Goal: Share content: Share content

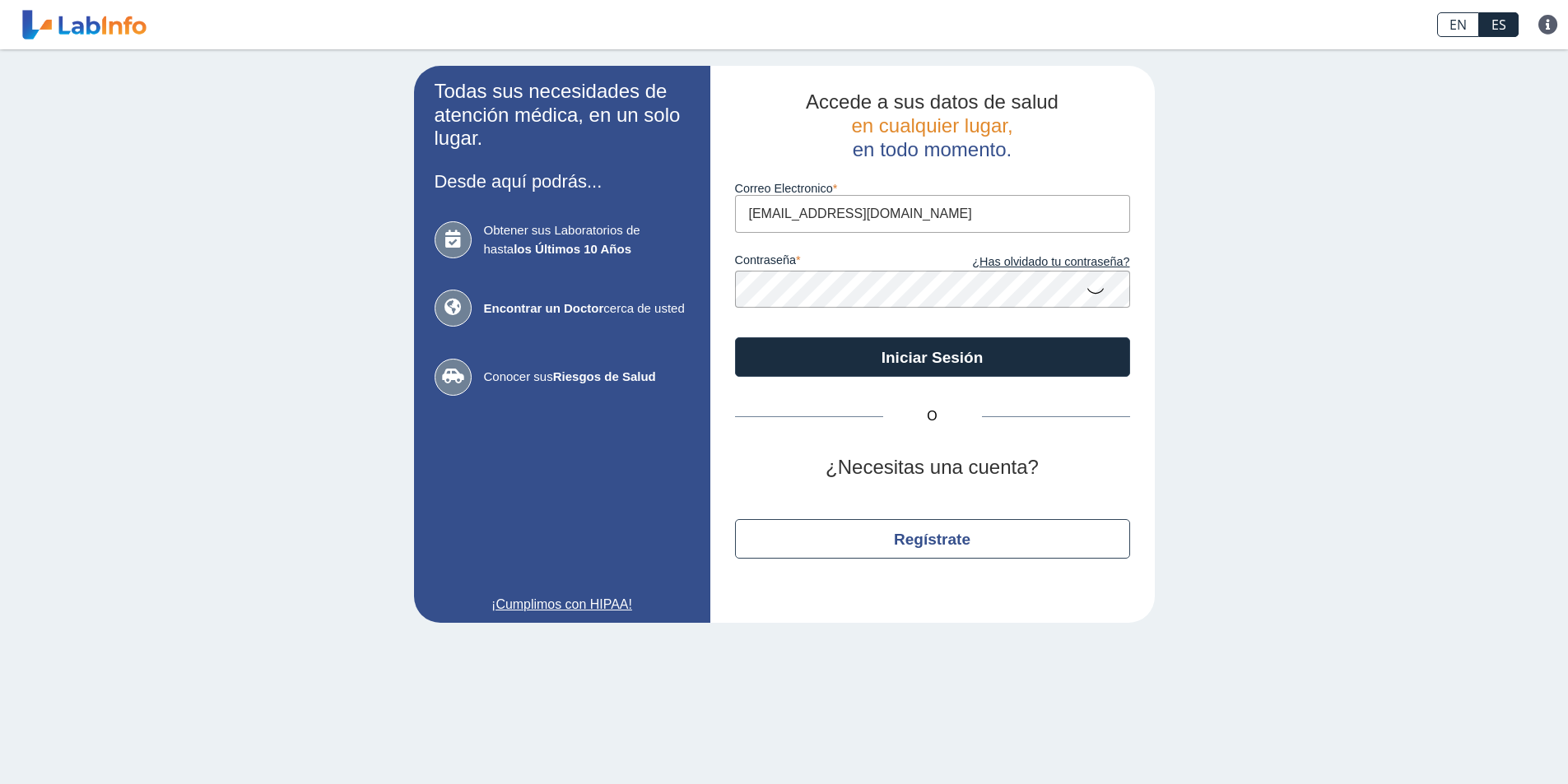
type input "[EMAIL_ADDRESS][DOMAIN_NAME]"
click at [1099, 293] on icon at bounding box center [1095, 290] width 20 height 32
click at [1099, 293] on icon at bounding box center [1095, 288] width 20 height 29
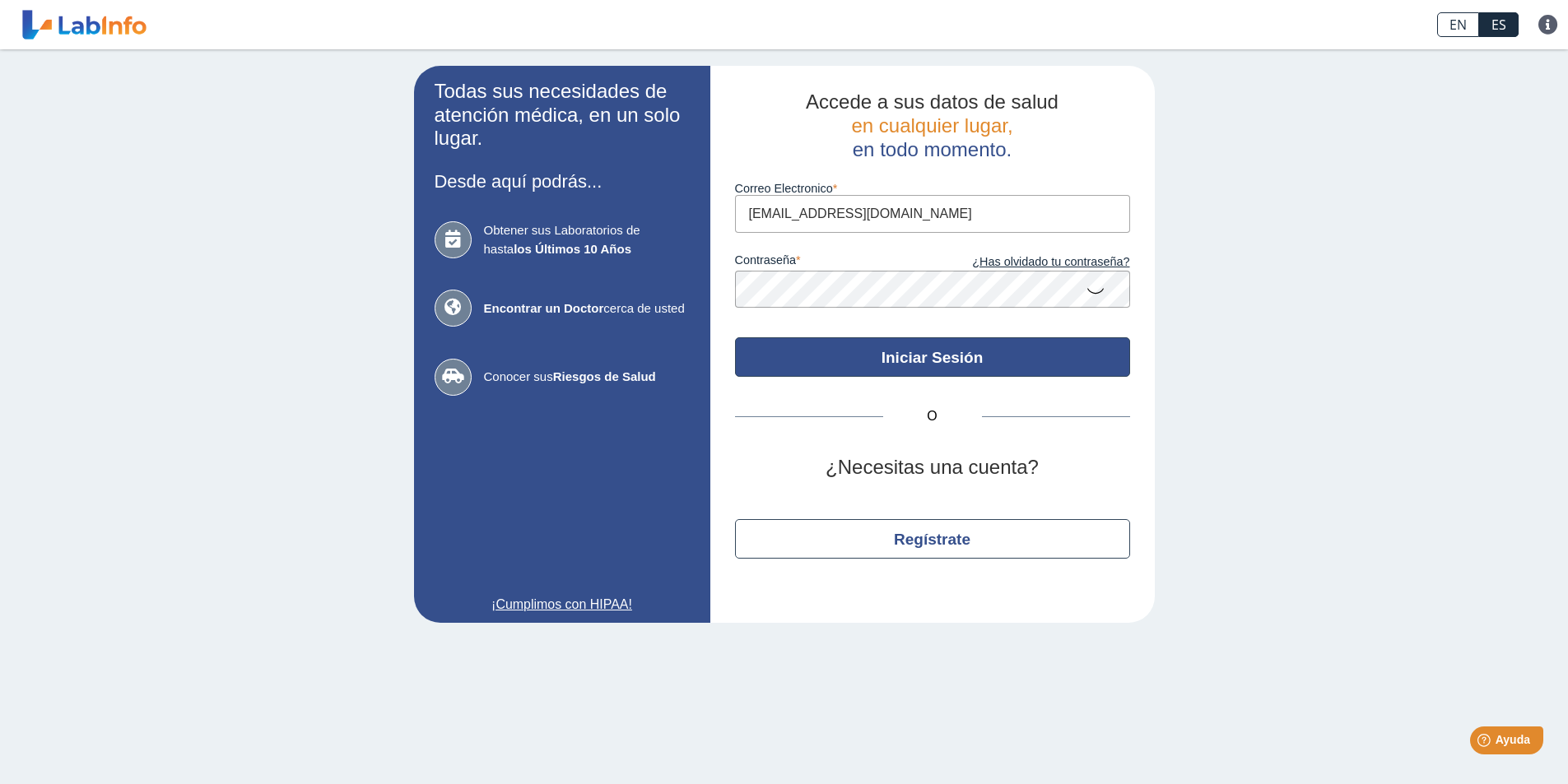
click at [959, 355] on button "Iniciar Sesión" at bounding box center [933, 357] width 396 height 40
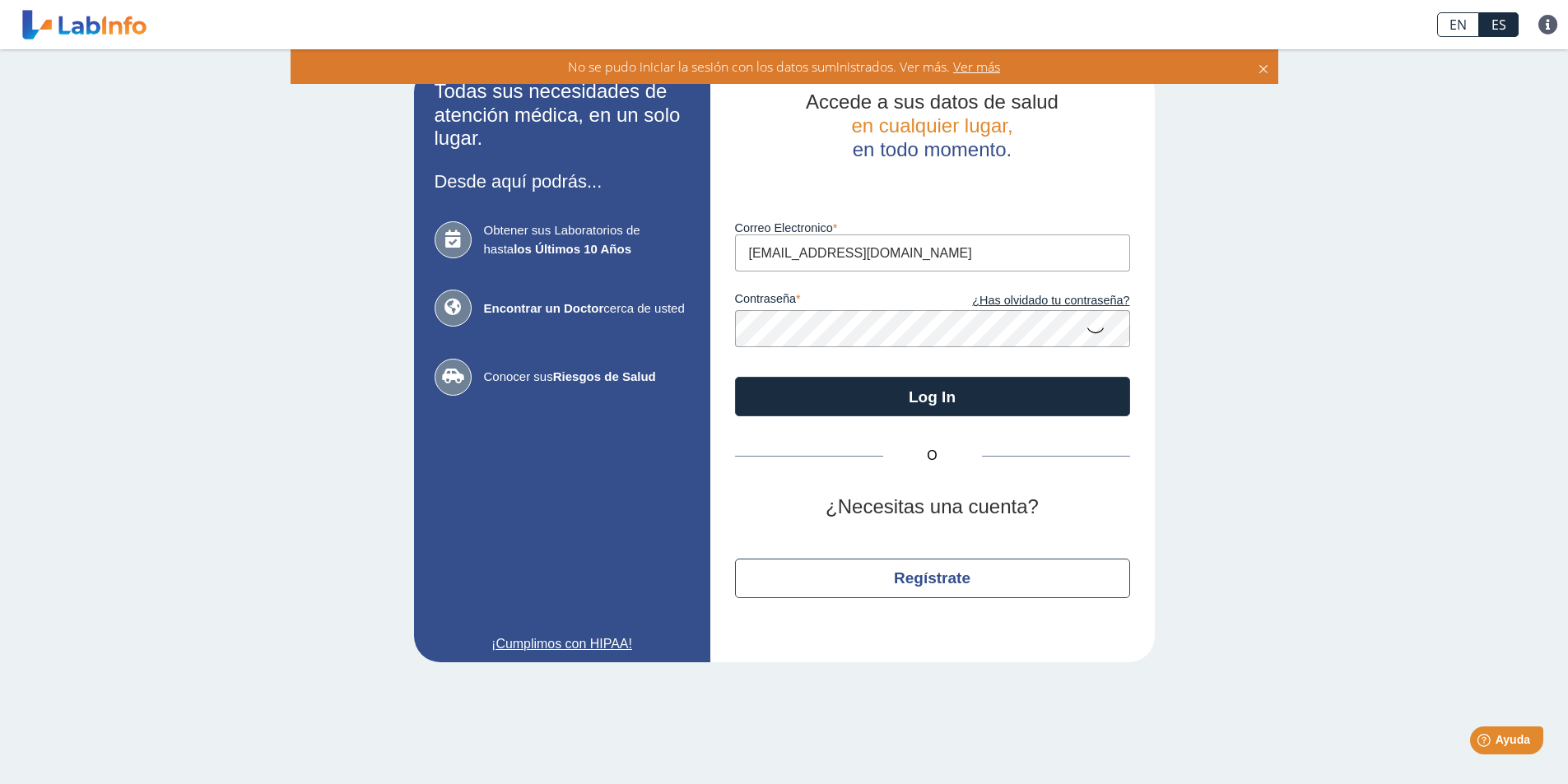
click at [1092, 329] on icon at bounding box center [1095, 329] width 20 height 32
click at [326, 435] on div "Todas sus necesidades de atención médica, en un solo lugar. Desde aquí podrás..…" at bounding box center [784, 363] width 1568 height 630
click at [1094, 326] on icon at bounding box center [1095, 328] width 20 height 29
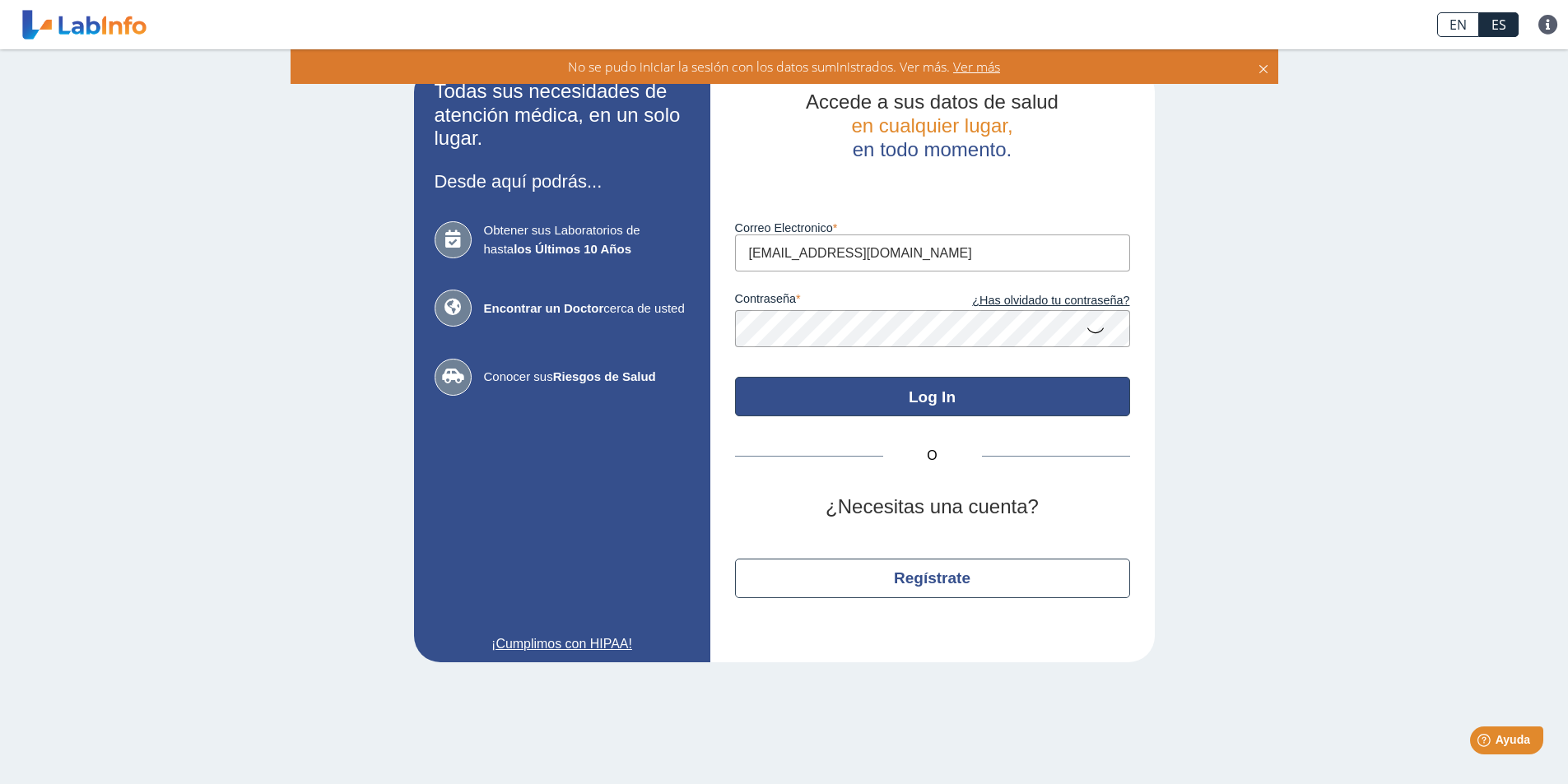
click at [923, 395] on button "Log In" at bounding box center [933, 396] width 396 height 40
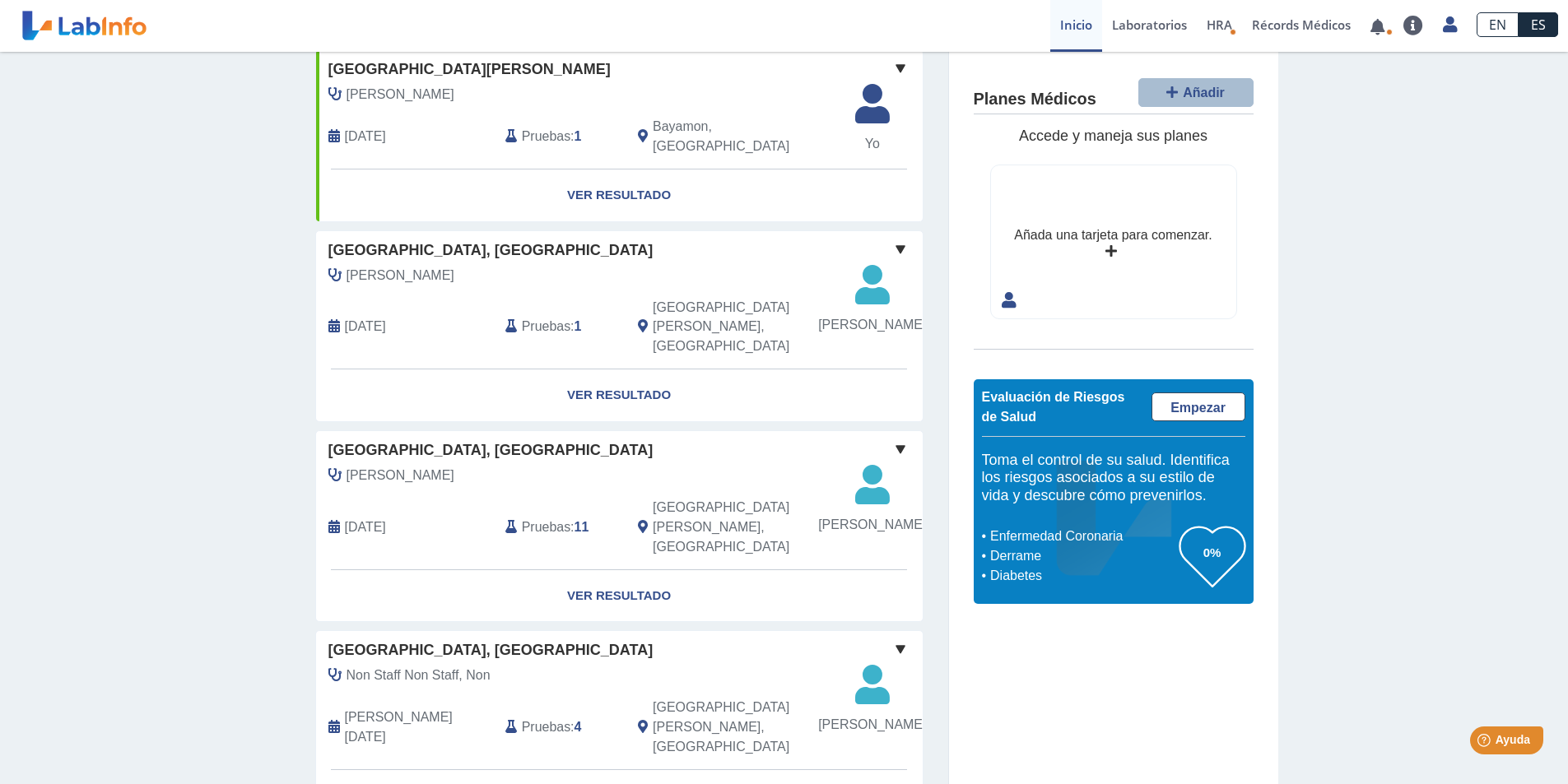
scroll to position [165, 0]
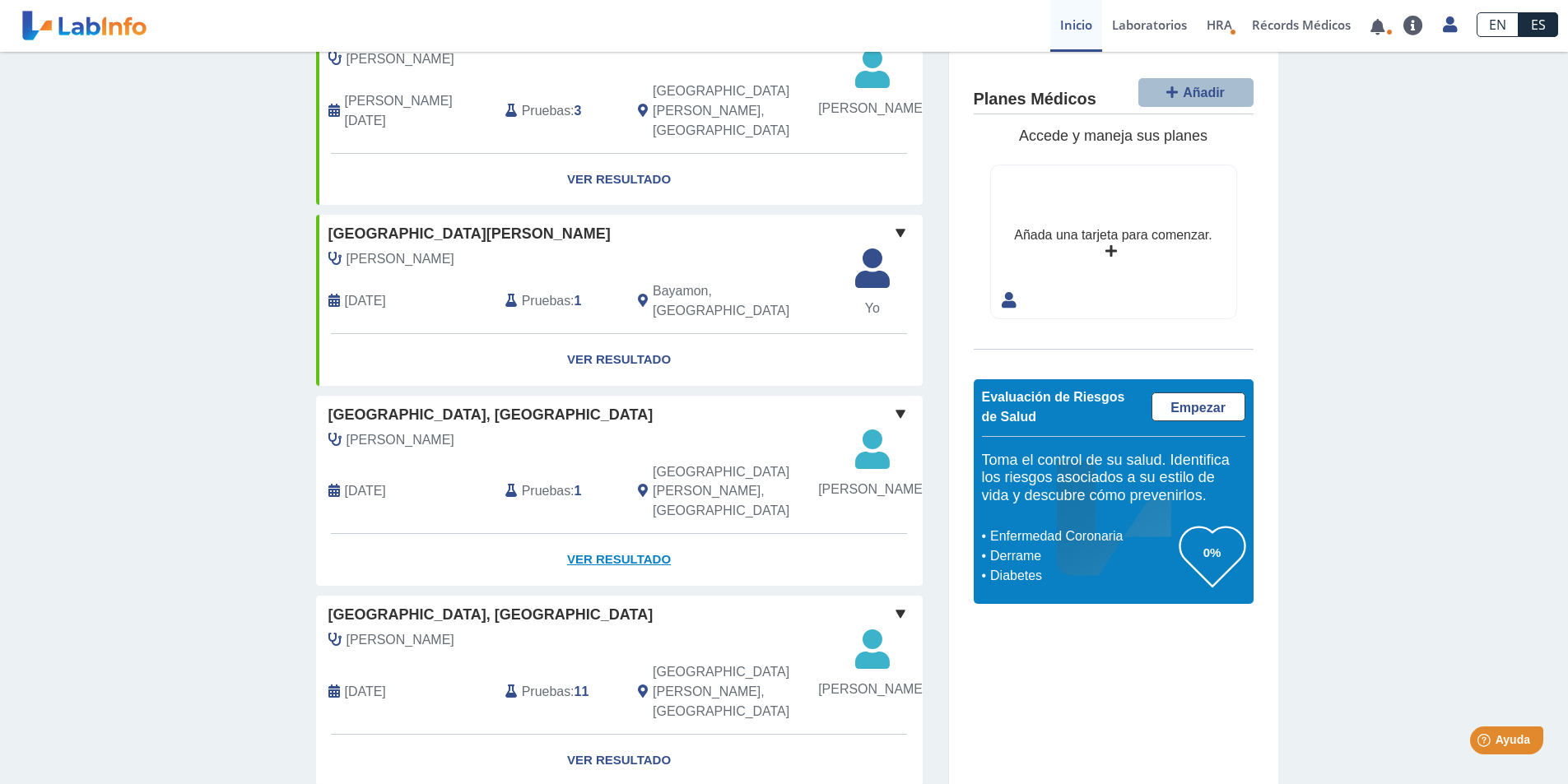
click at [605, 551] on link "Ver Resultado" at bounding box center [620, 559] width 606 height 52
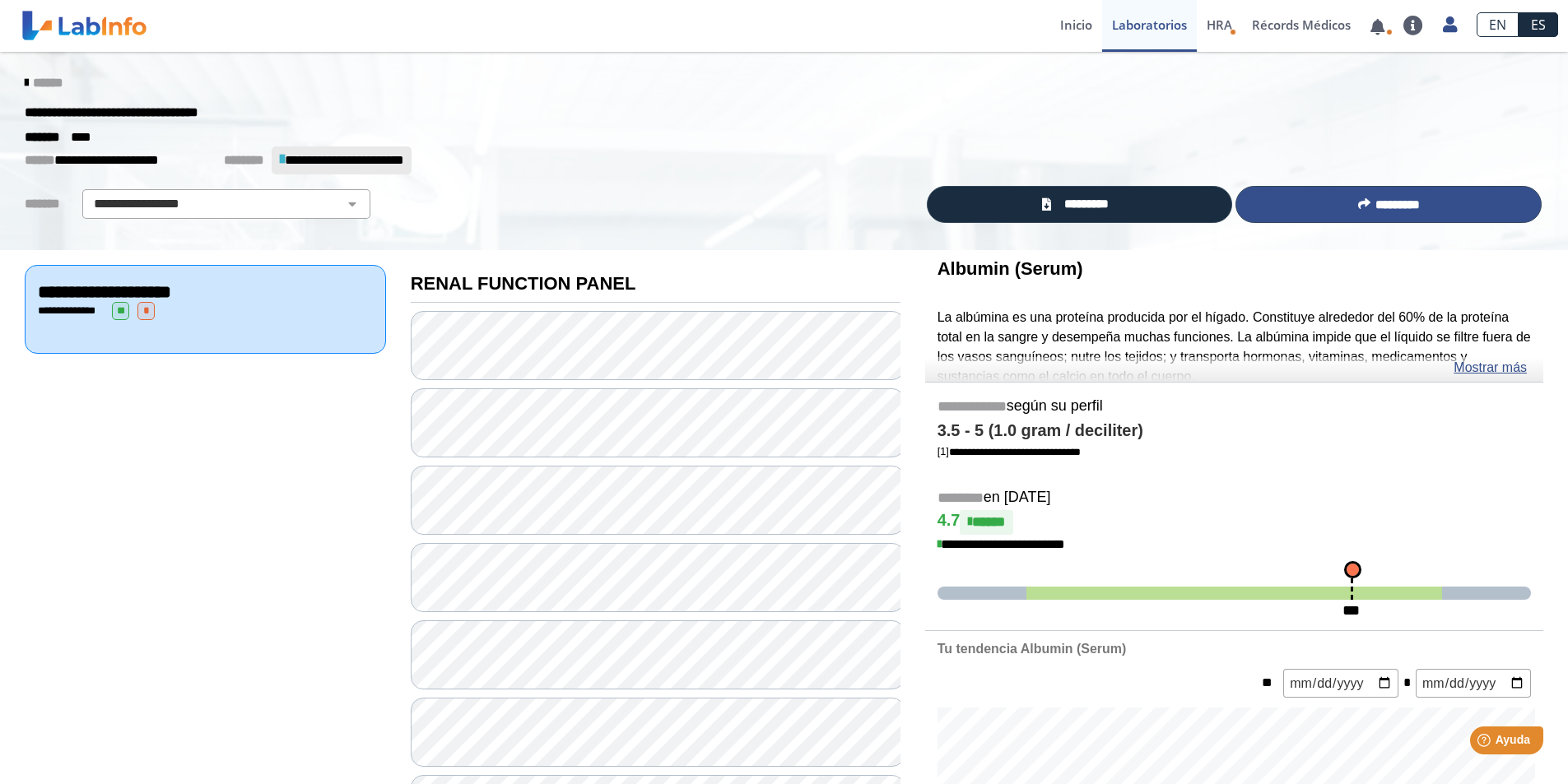
click at [1389, 197] on button "*********" at bounding box center [1388, 204] width 306 height 37
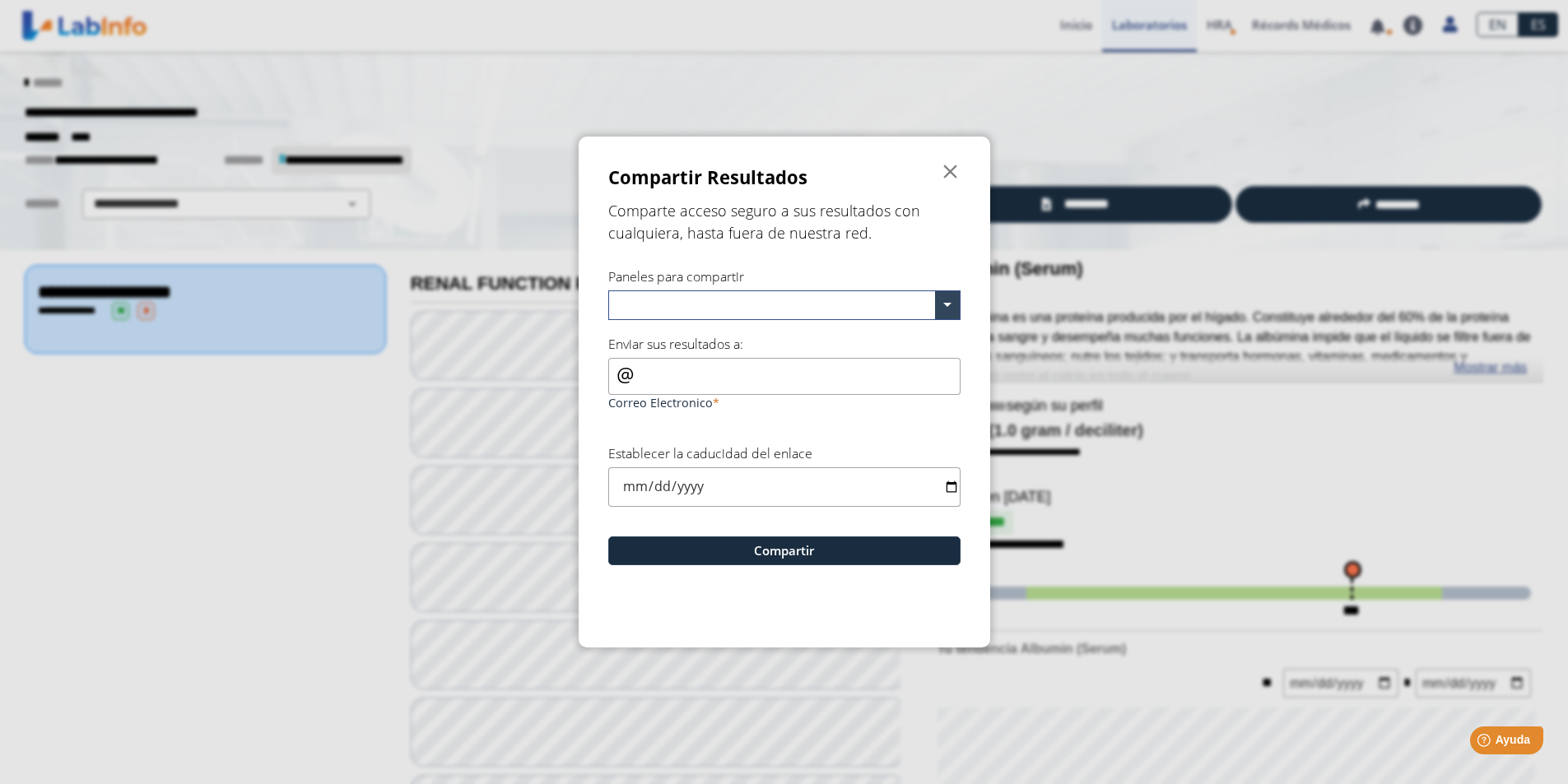
click at [651, 305] on input "text" at bounding box center [775, 307] width 320 height 24
click at [677, 331] on span "RENAL FUNCTION PANEL" at bounding box center [675, 333] width 115 height 14
type input "[EMAIL_ADDRESS][DOMAIN_NAME]"
drag, startPoint x: 877, startPoint y: 300, endPoint x: 867, endPoint y: 309, distance: 13.5
click at [867, 309] on input "[EMAIL_ADDRESS][DOMAIN_NAME]" at bounding box center [791, 307] width 259 height 24
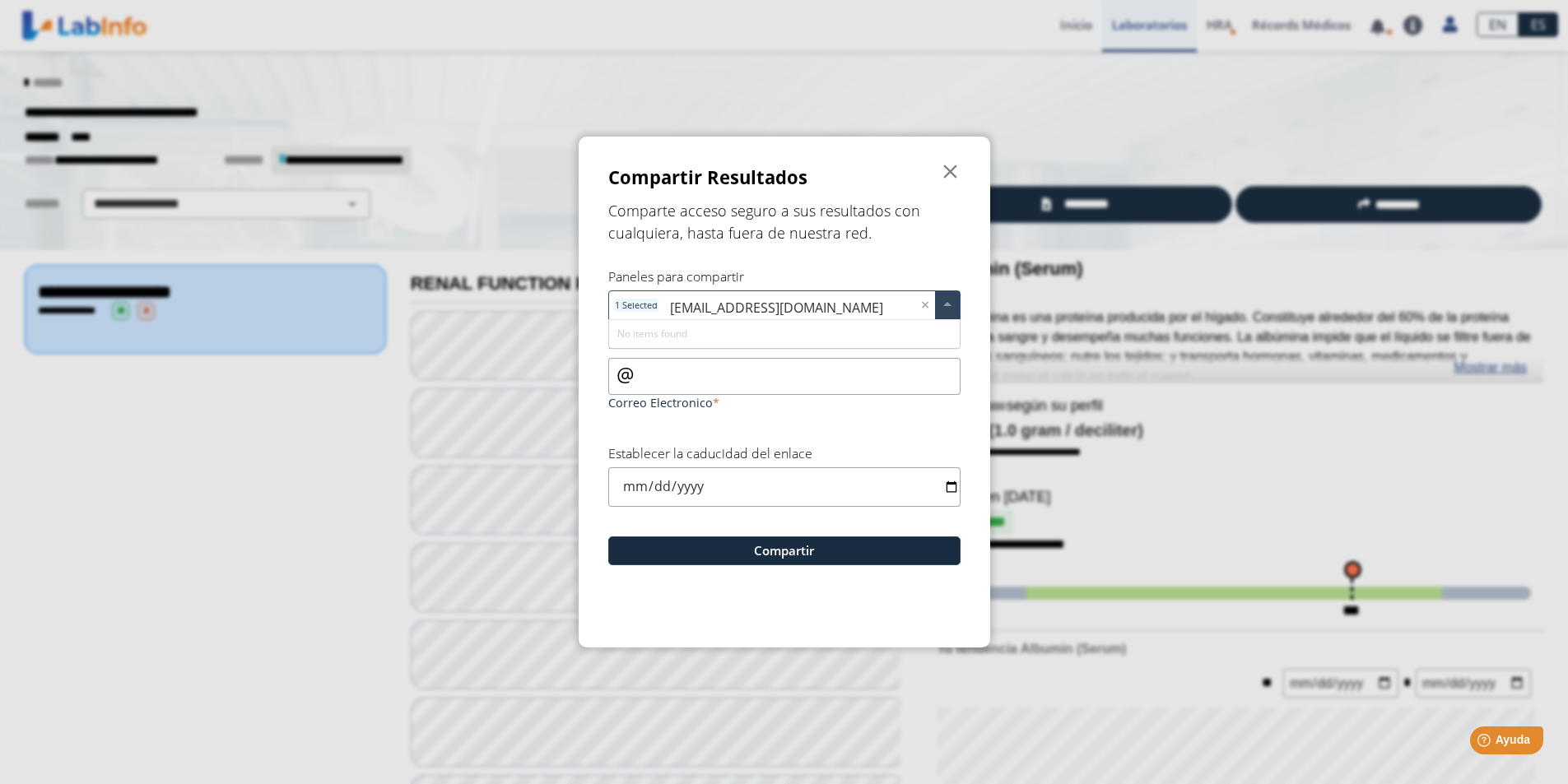
drag, startPoint x: 873, startPoint y: 309, endPoint x: 559, endPoint y: 283, distance: 315.1
click at [559, 283] on ngb-modal-window "Compartir Resultados  Comparte acceso seguro a sus resultados con cualquiera, …" at bounding box center [784, 392] width 1568 height 784
click at [651, 375] on input "Correo Electronico" at bounding box center [784, 376] width 352 height 37
click at [690, 299] on input "text" at bounding box center [791, 307] width 259 height 24
click at [758, 336] on div "RENAL FUNCTION PANEL" at bounding box center [784, 334] width 350 height 28
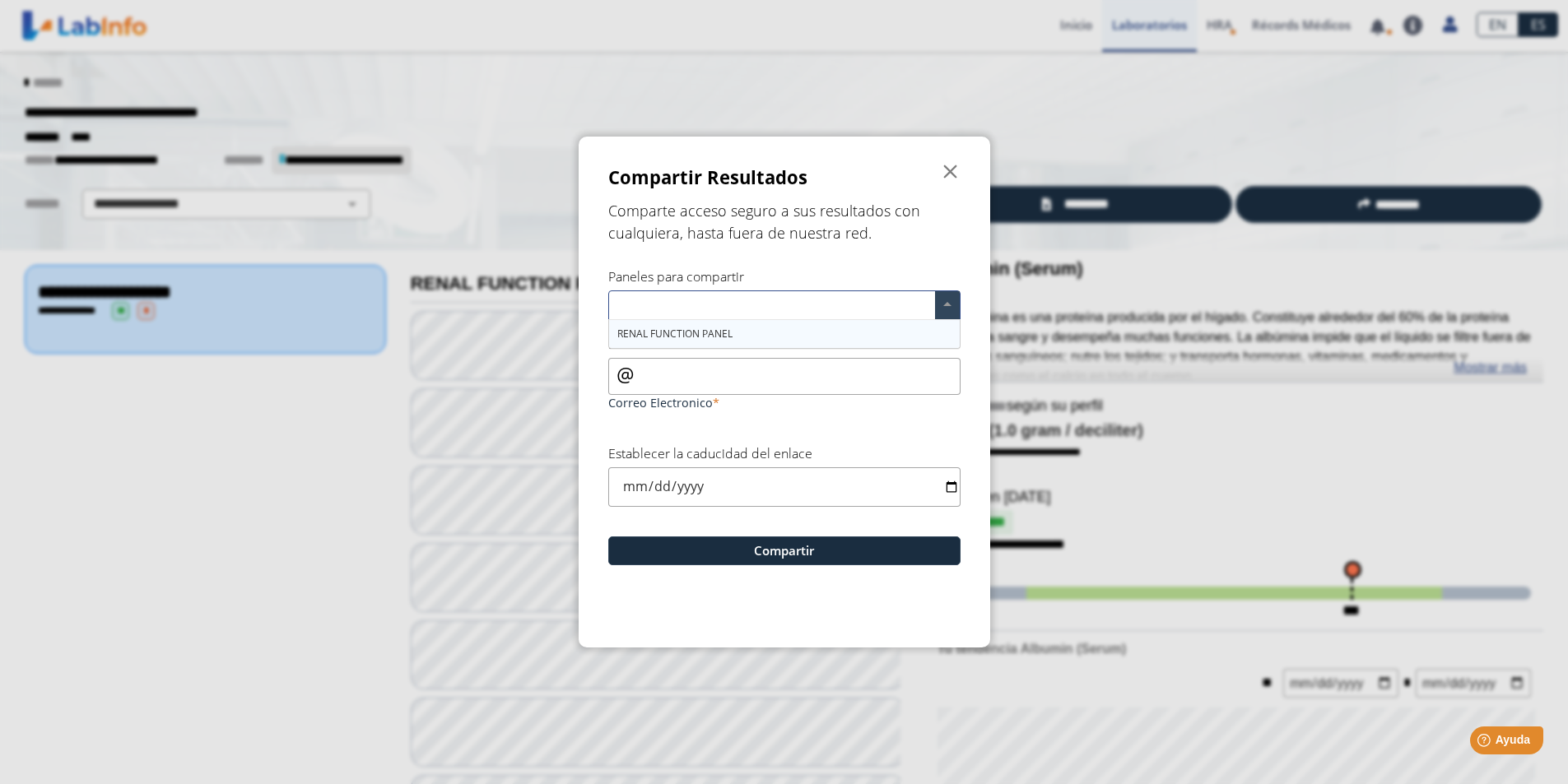
click at [690, 299] on input "text" at bounding box center [775, 307] width 320 height 24
click at [710, 333] on span "RENAL FUNCTION PANEL" at bounding box center [675, 333] width 115 height 14
click at [710, 333] on span "RENAL FUNCTION PANEL" at bounding box center [677, 333] width 119 height 14
click at [710, 330] on span "RENAL FUNCTION PANEL" at bounding box center [675, 333] width 115 height 14
click at [945, 304] on span at bounding box center [947, 305] width 24 height 28
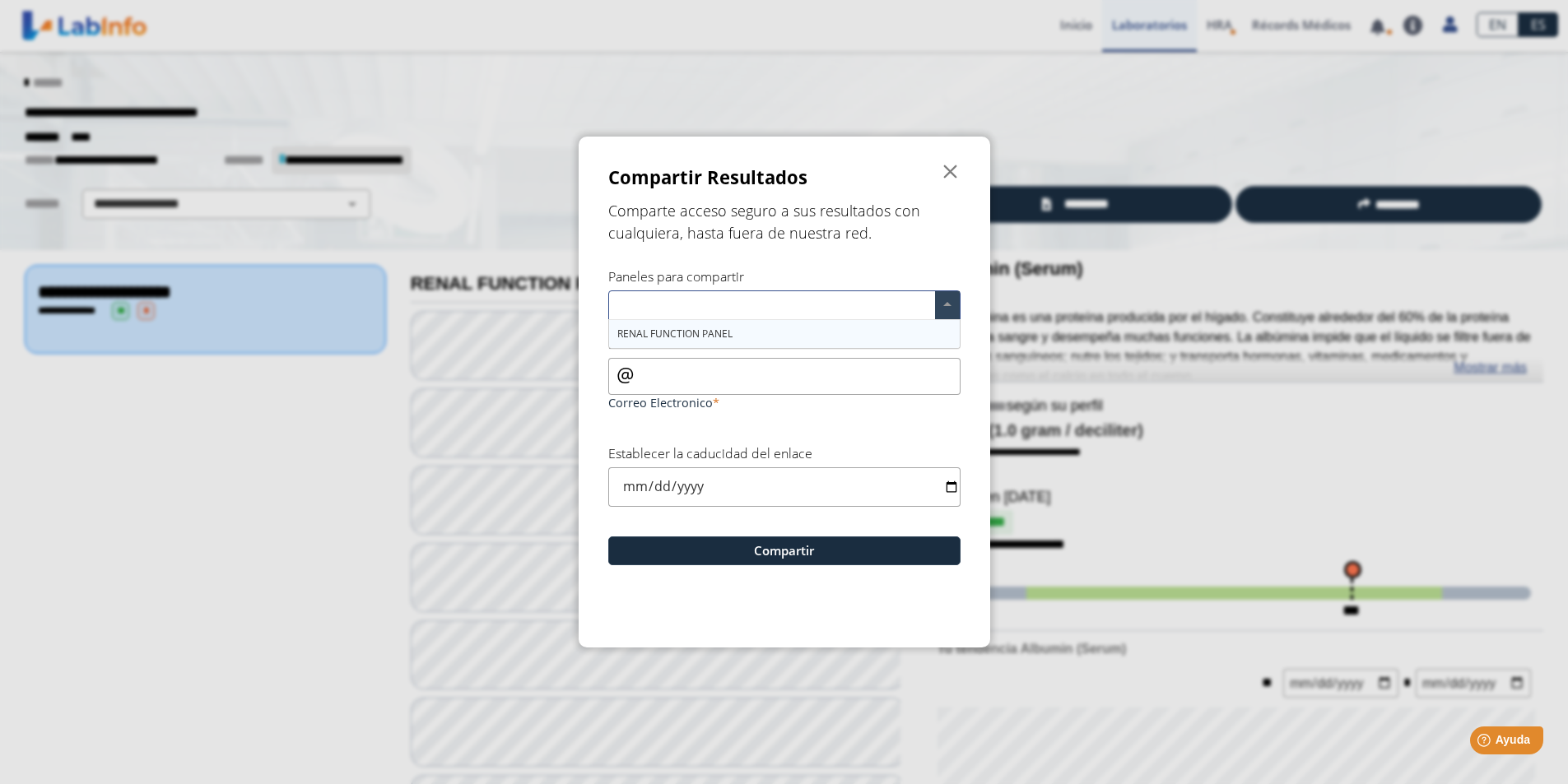
click at [651, 299] on input "text" at bounding box center [775, 307] width 320 height 24
click at [681, 333] on span "RENAL FUNCTION PANEL" at bounding box center [675, 333] width 115 height 14
click at [713, 299] on input "renal" at bounding box center [791, 307] width 259 height 24
type input "r"
type input "Renal Funtion Panal"
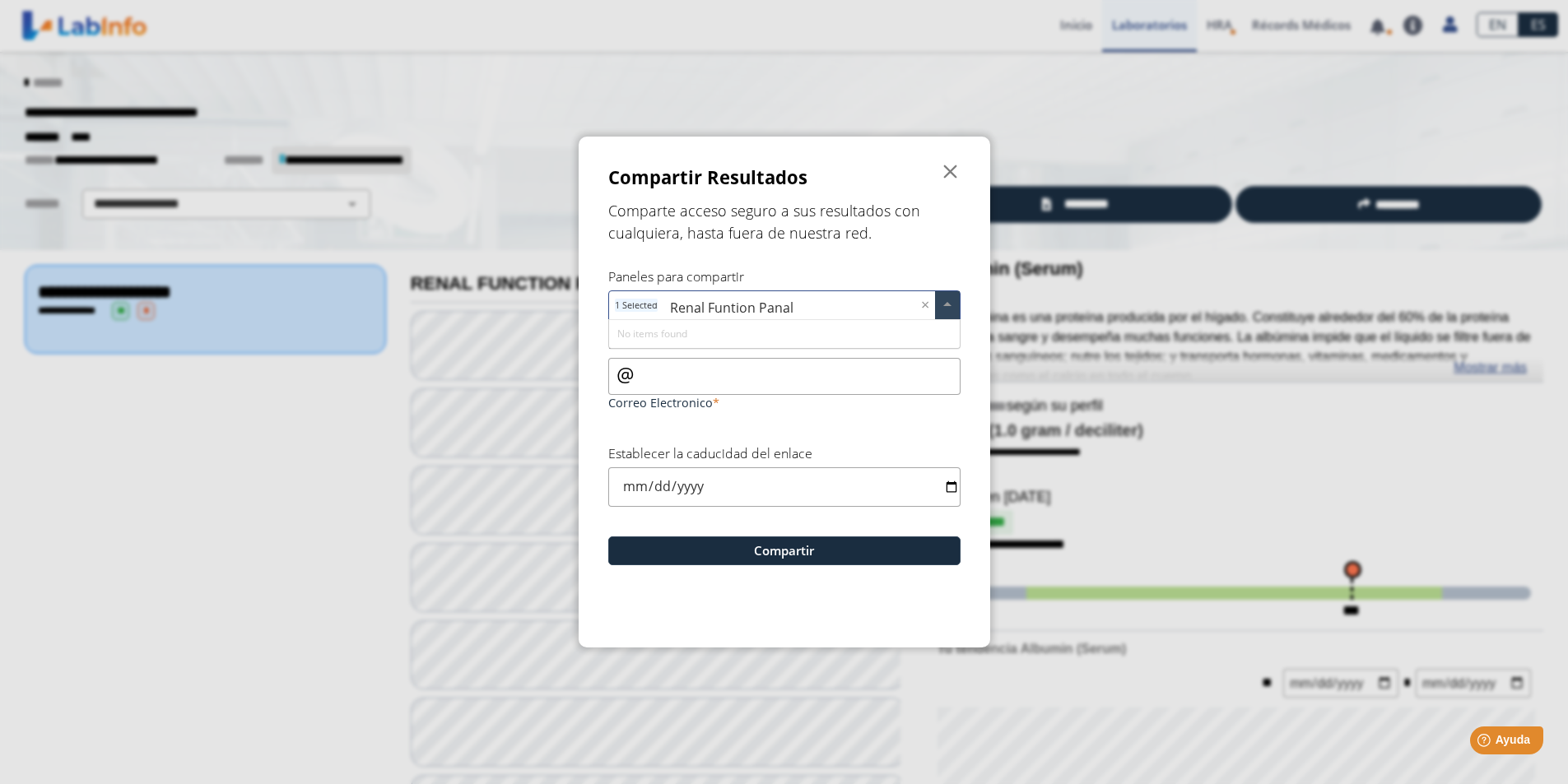
click at [654, 371] on input "Correo Electronico" at bounding box center [784, 376] width 352 height 37
type input "[EMAIL_ADDRESS][DOMAIN_NAME]"
click at [643, 485] on input "date" at bounding box center [784, 487] width 352 height 39
type input "[DATE]"
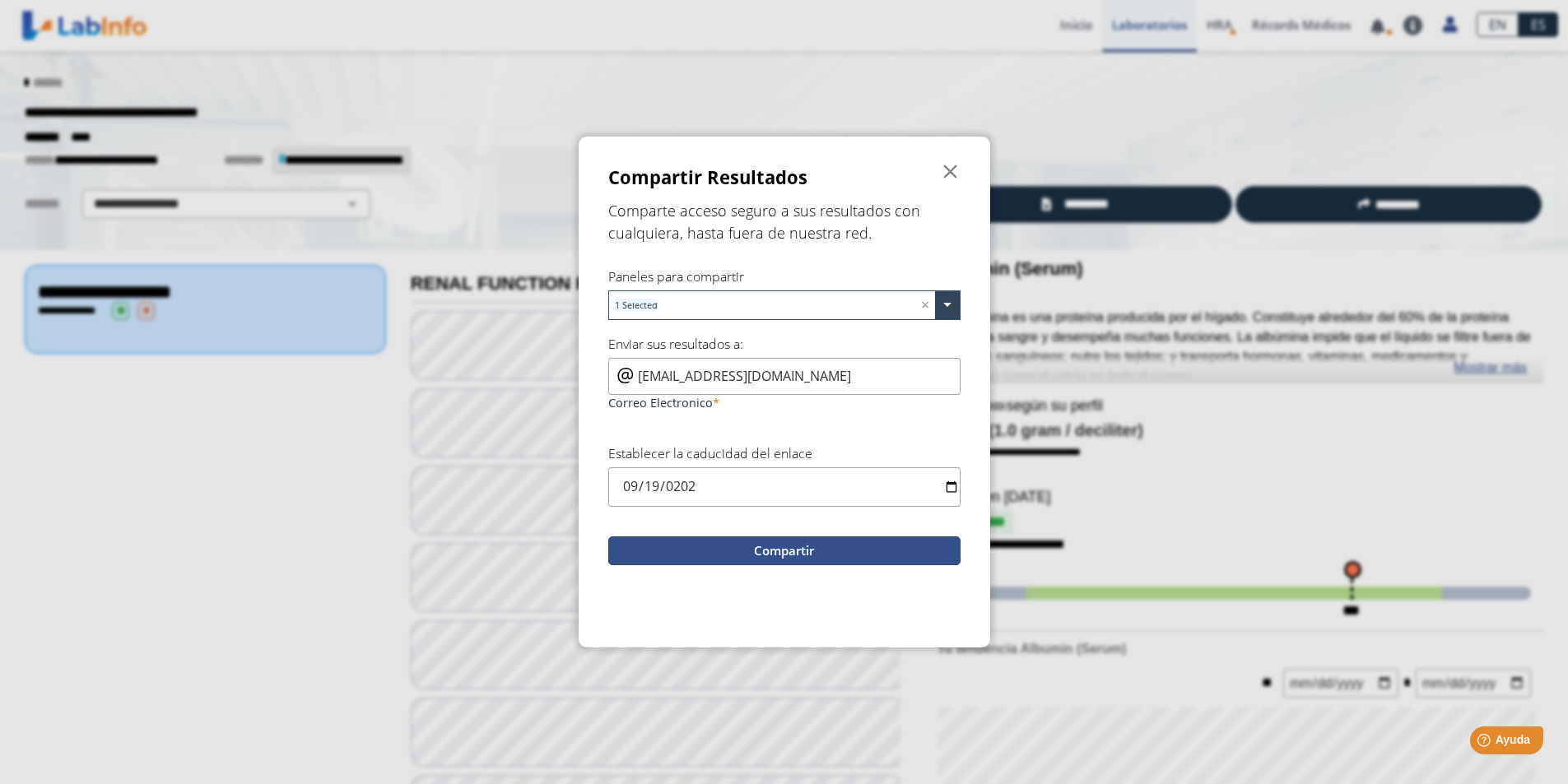
click at [791, 549] on button "Compartir" at bounding box center [784, 551] width 352 height 29
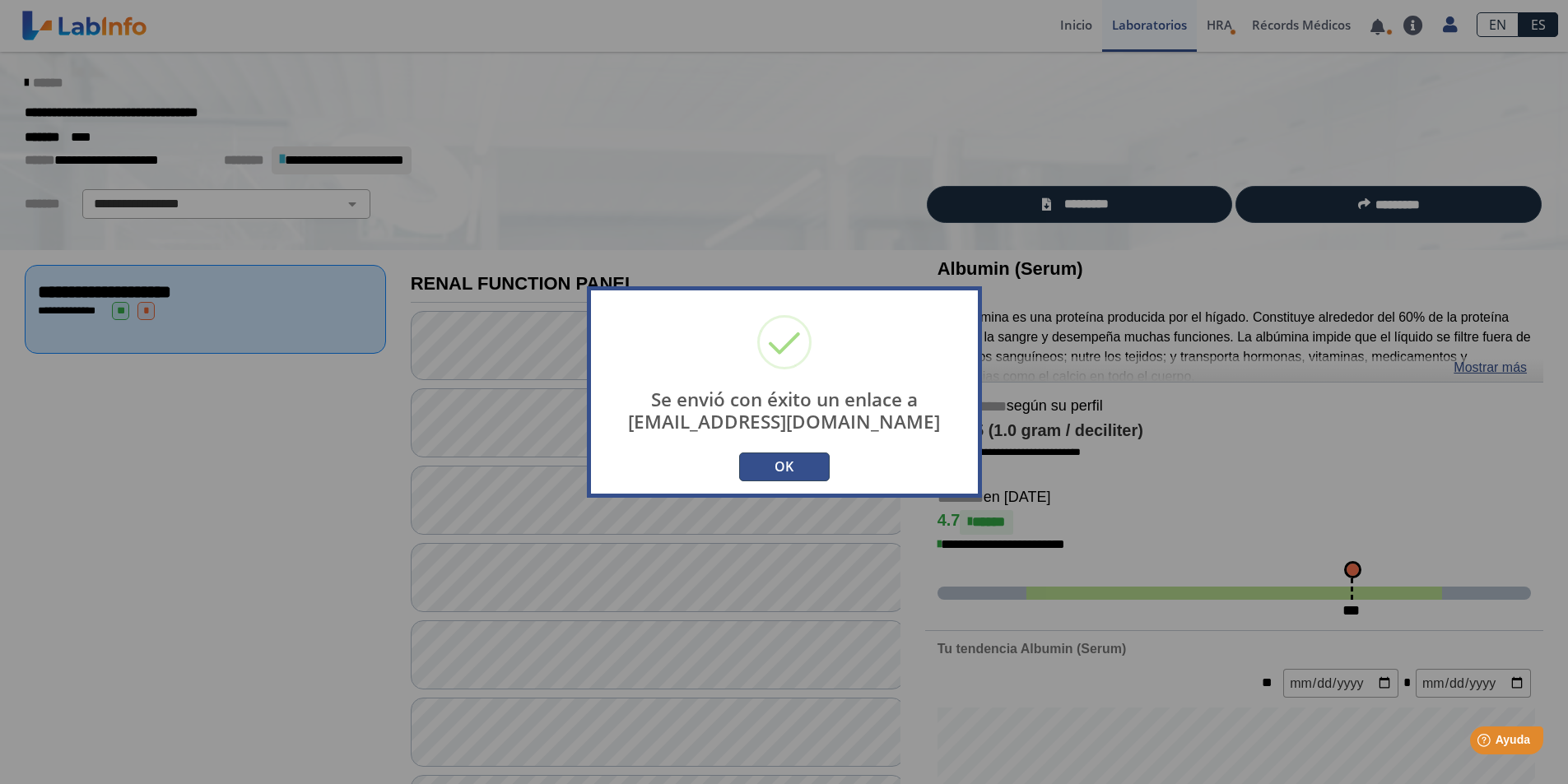
click at [782, 465] on button "OK" at bounding box center [784, 467] width 90 height 29
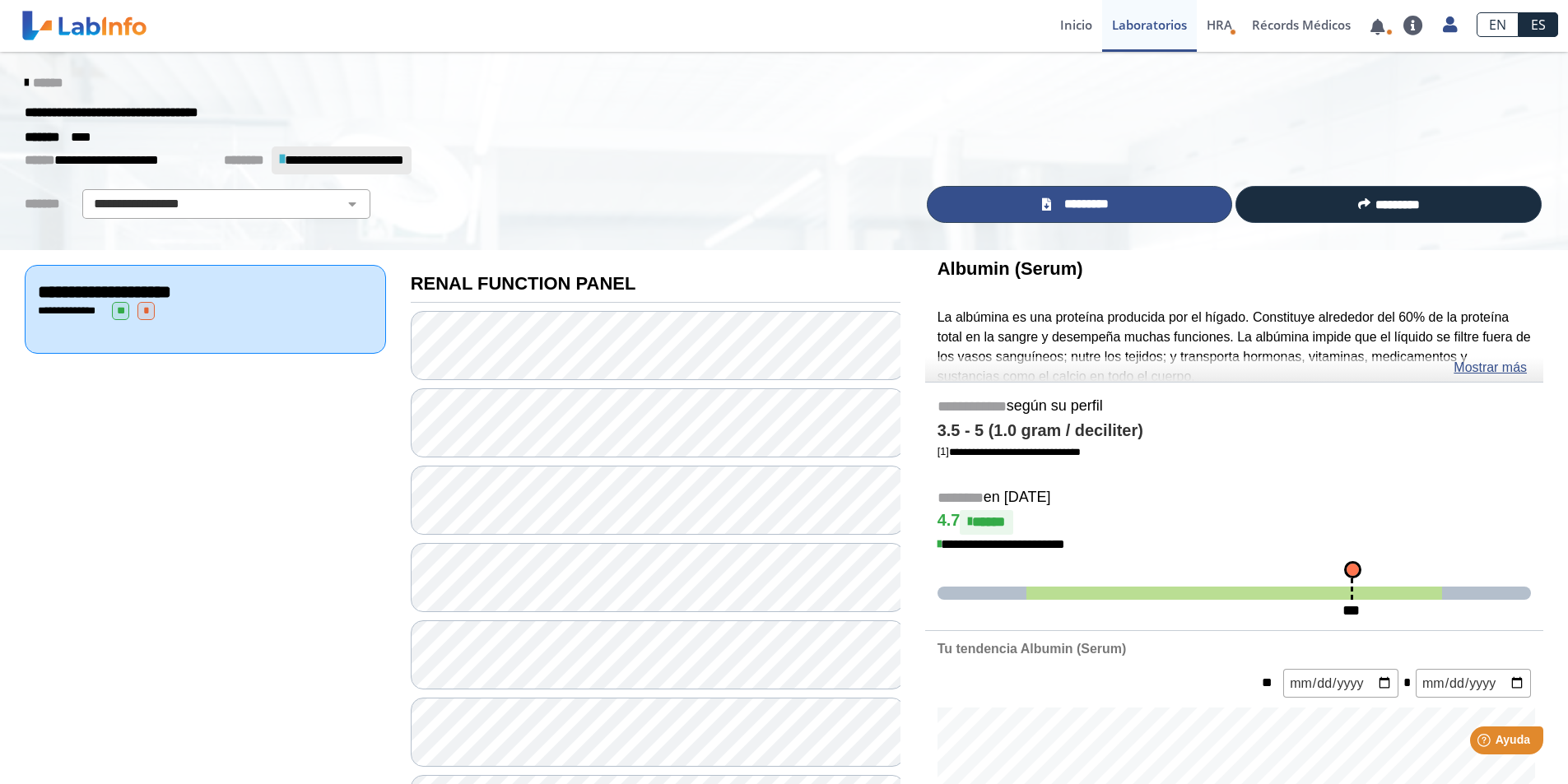
click at [1080, 200] on span "*********" at bounding box center [1087, 204] width 60 height 19
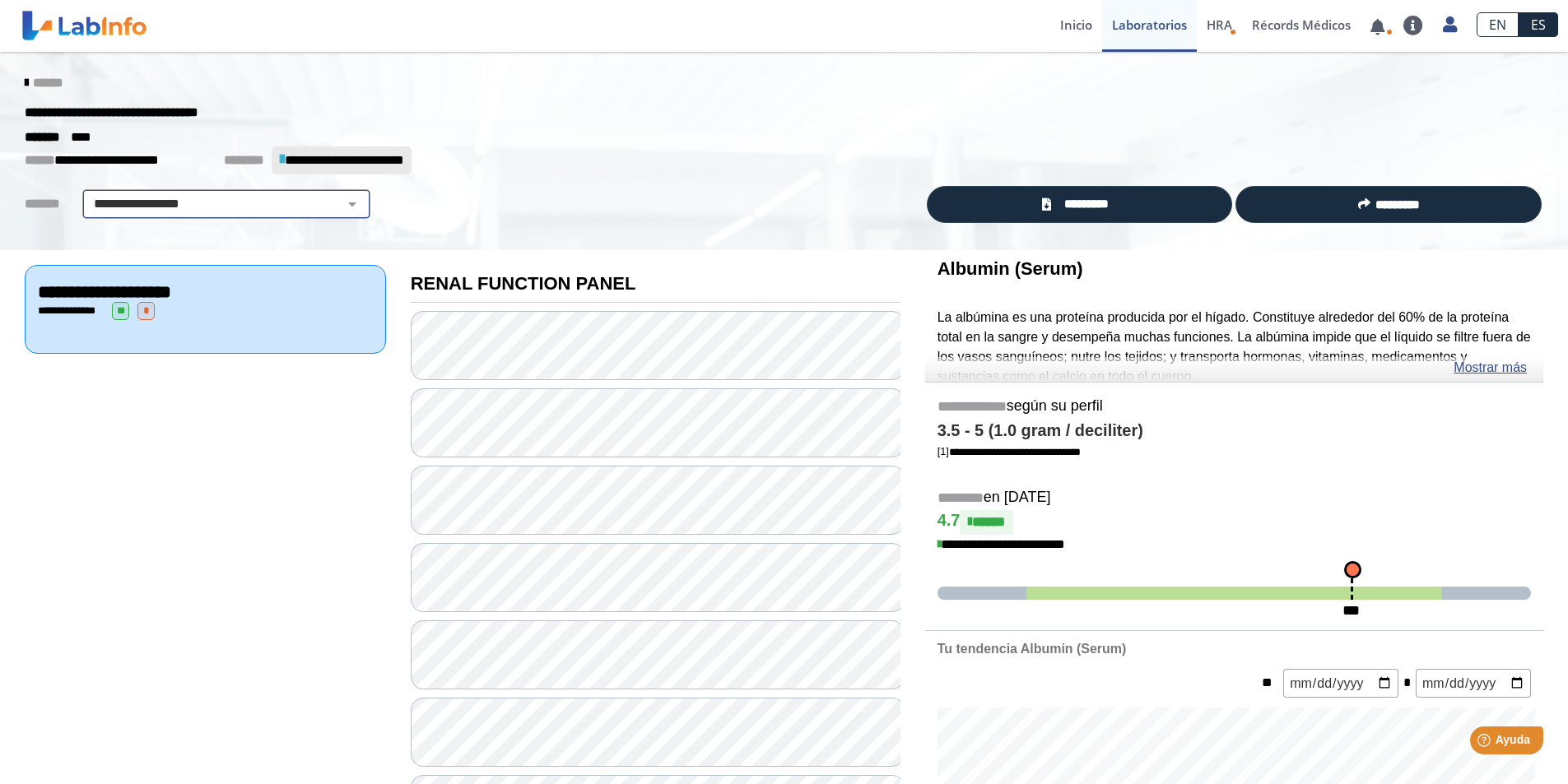
click at [337, 201] on select "**********" at bounding box center [226, 203] width 278 height 20
select select "**********"
click at [88, 194] on select "**********" at bounding box center [226, 203] width 278 height 20
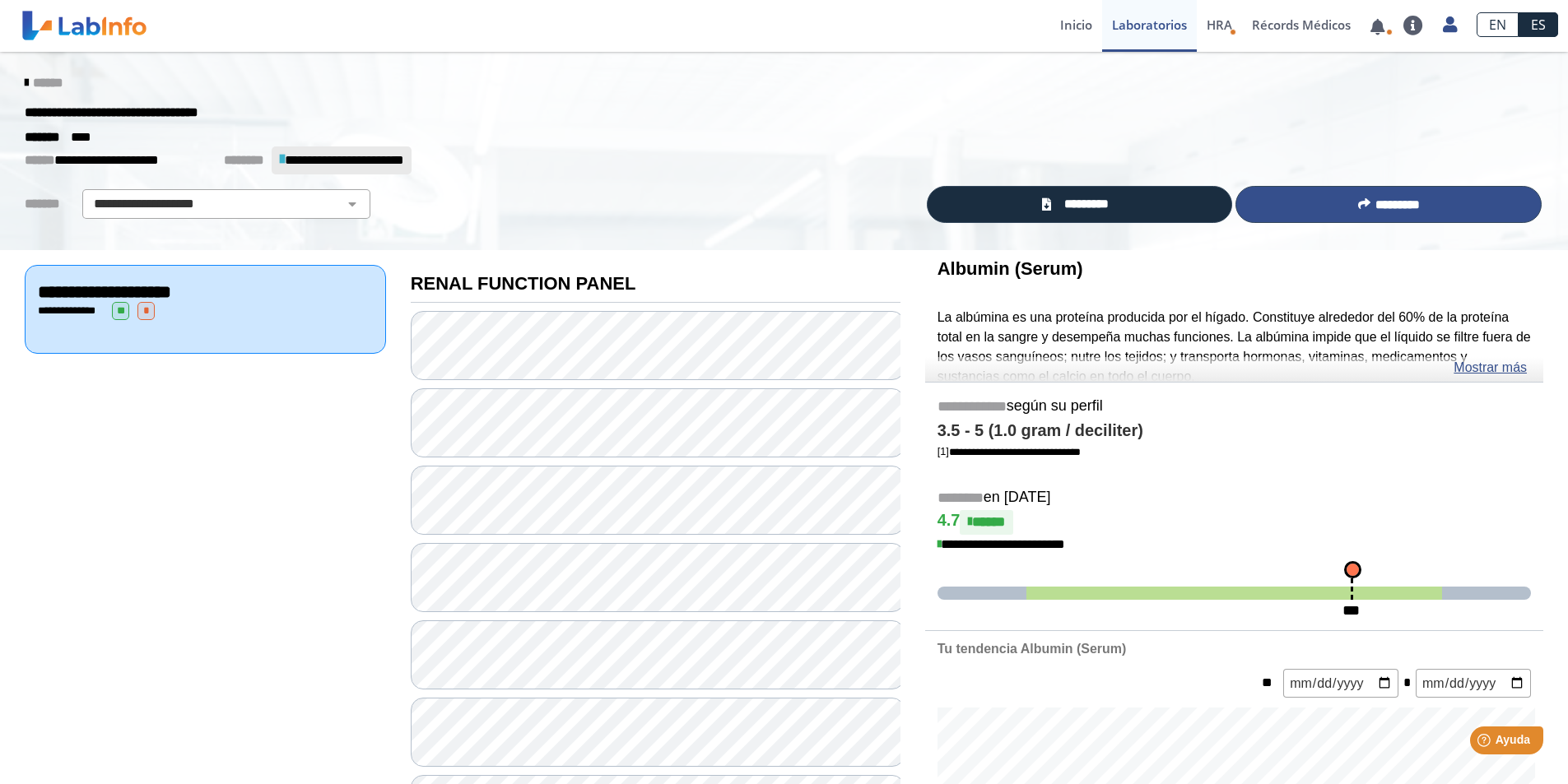
click at [1366, 203] on button "*********" at bounding box center [1388, 204] width 306 height 37
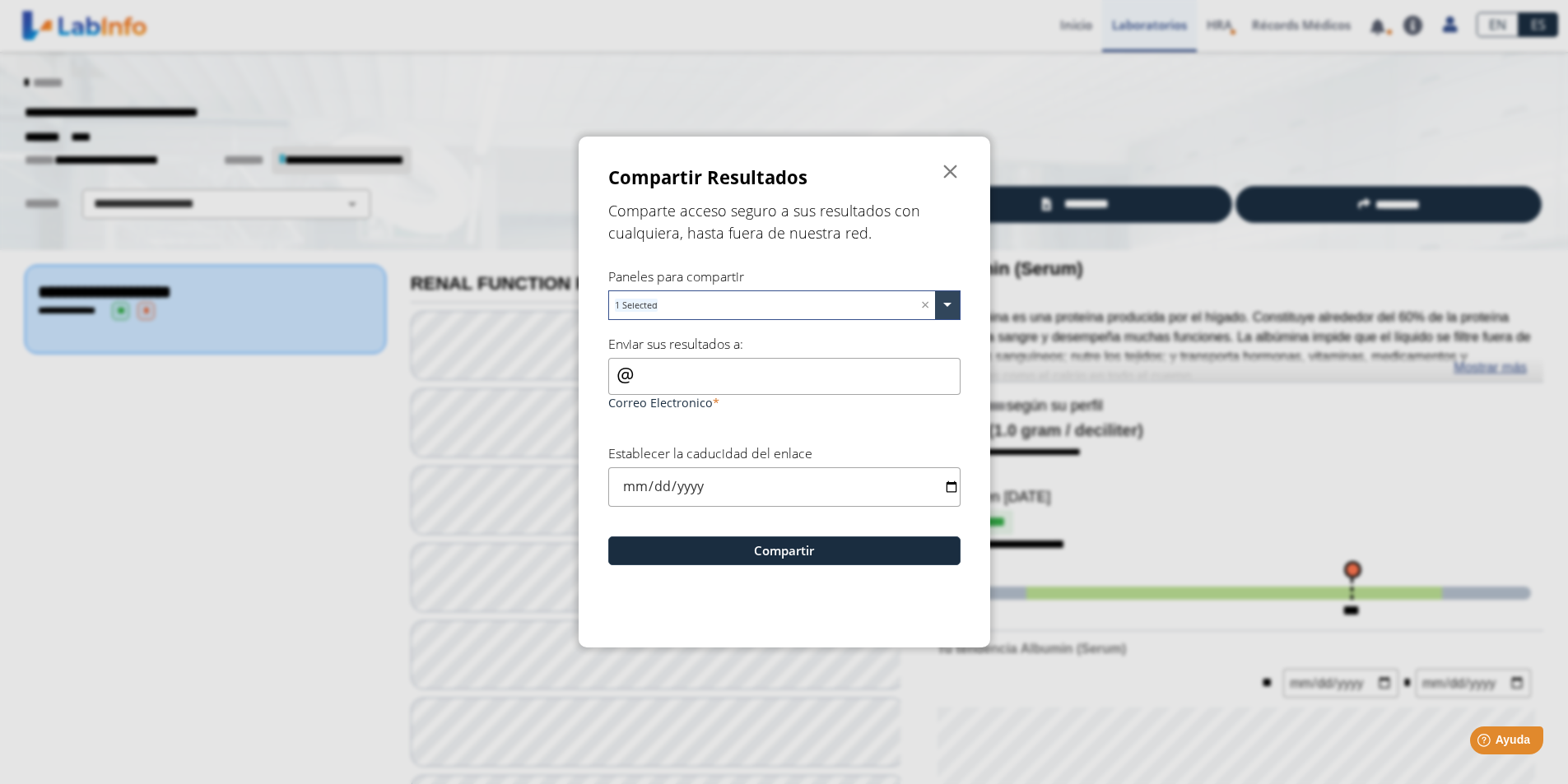
click at [682, 375] on input "Correo Electronico" at bounding box center [784, 376] width 352 height 37
type input "[EMAIL_ADDRESS][DOMAIN_NAME]"
click at [644, 487] on input "date" at bounding box center [784, 487] width 352 height 39
click at [631, 488] on input "date" at bounding box center [784, 487] width 352 height 39
type input "[DATE]"
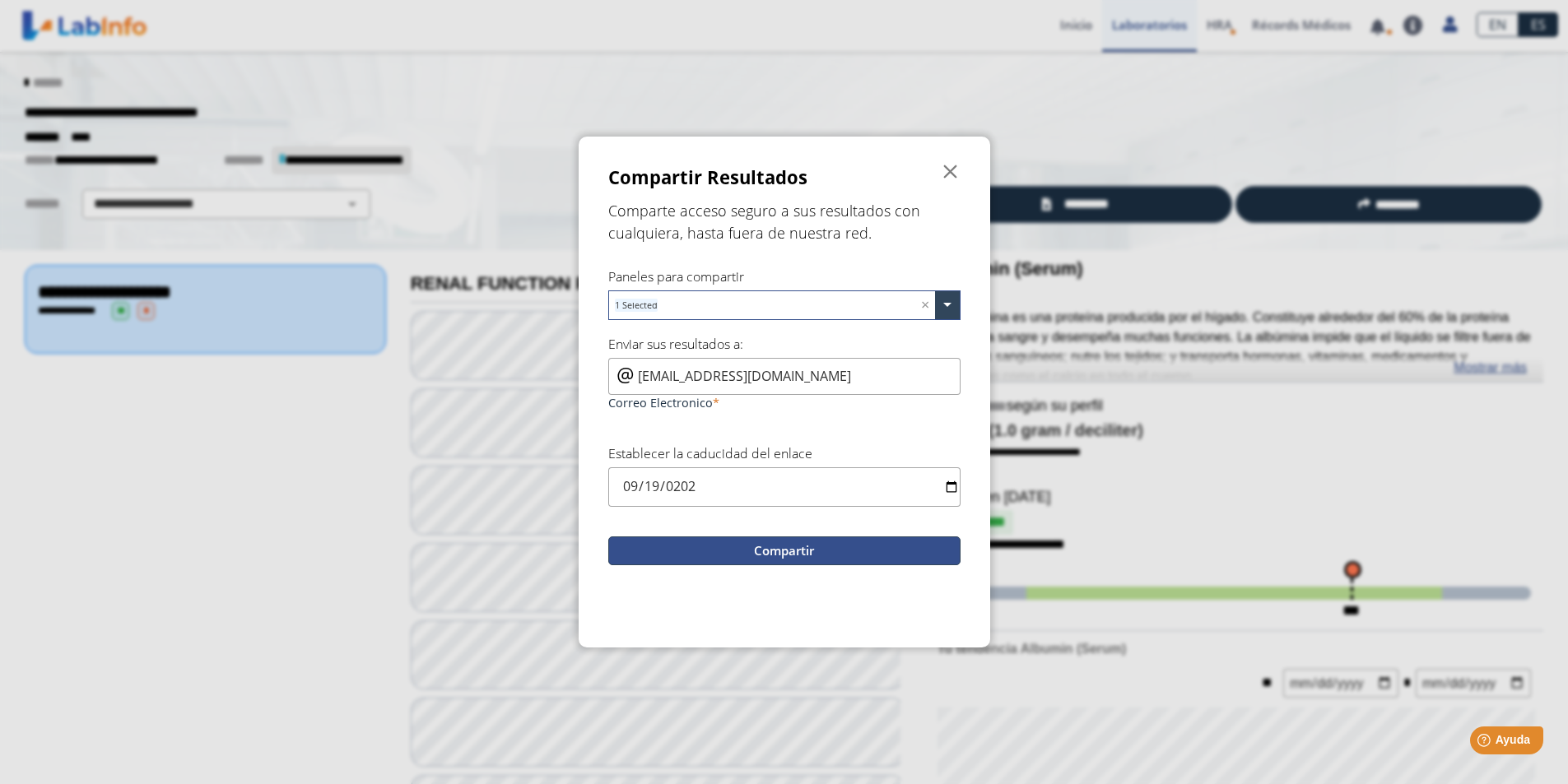
click at [784, 548] on button "Compartir" at bounding box center [784, 551] width 352 height 29
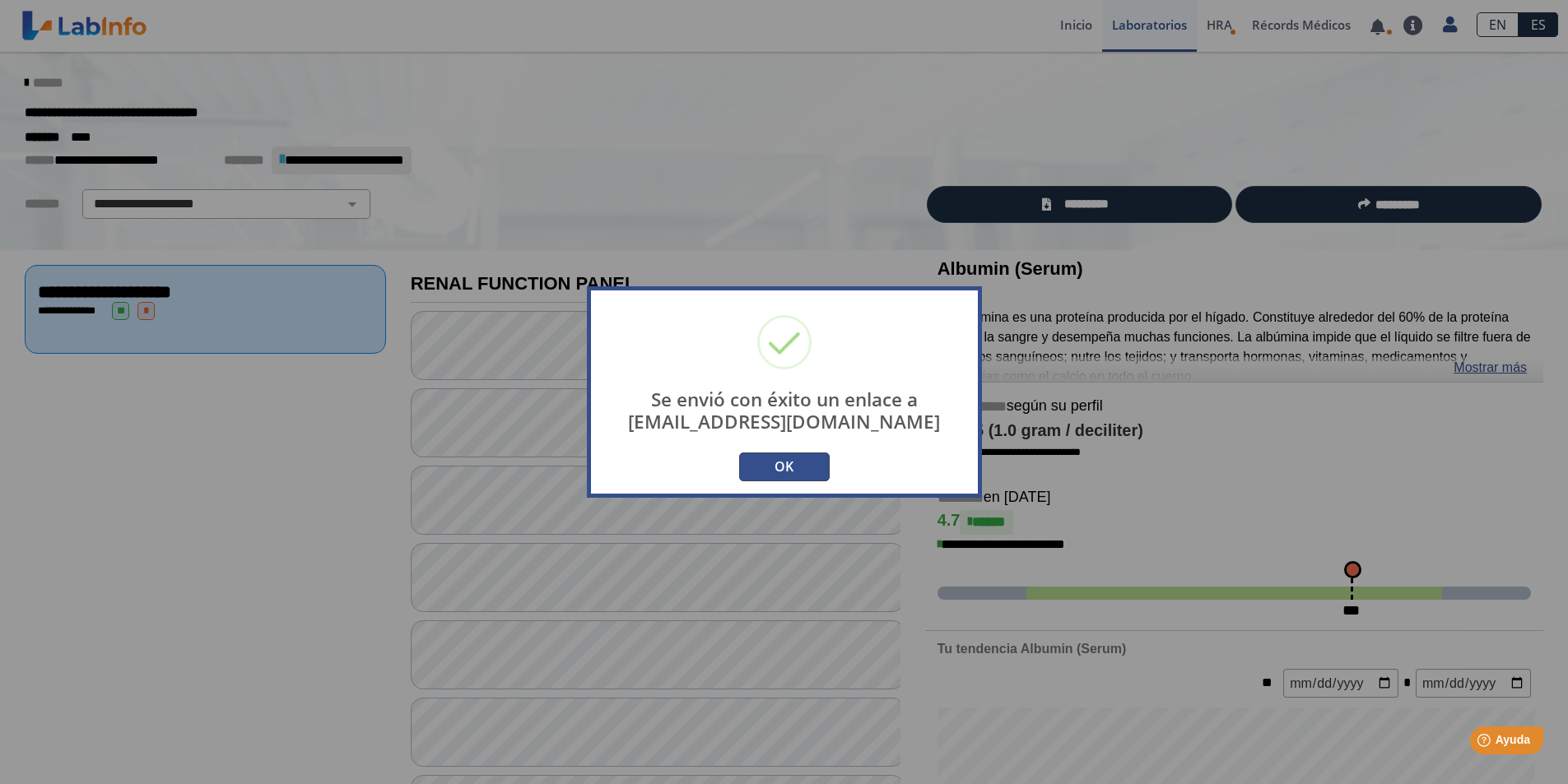
click at [776, 455] on div "Se envió con éxito un enlace a [EMAIL_ADDRESS][DOMAIN_NAME] × OK No cancel" at bounding box center [784, 392] width 396 height 212
click at [781, 462] on button "OK" at bounding box center [784, 467] width 90 height 29
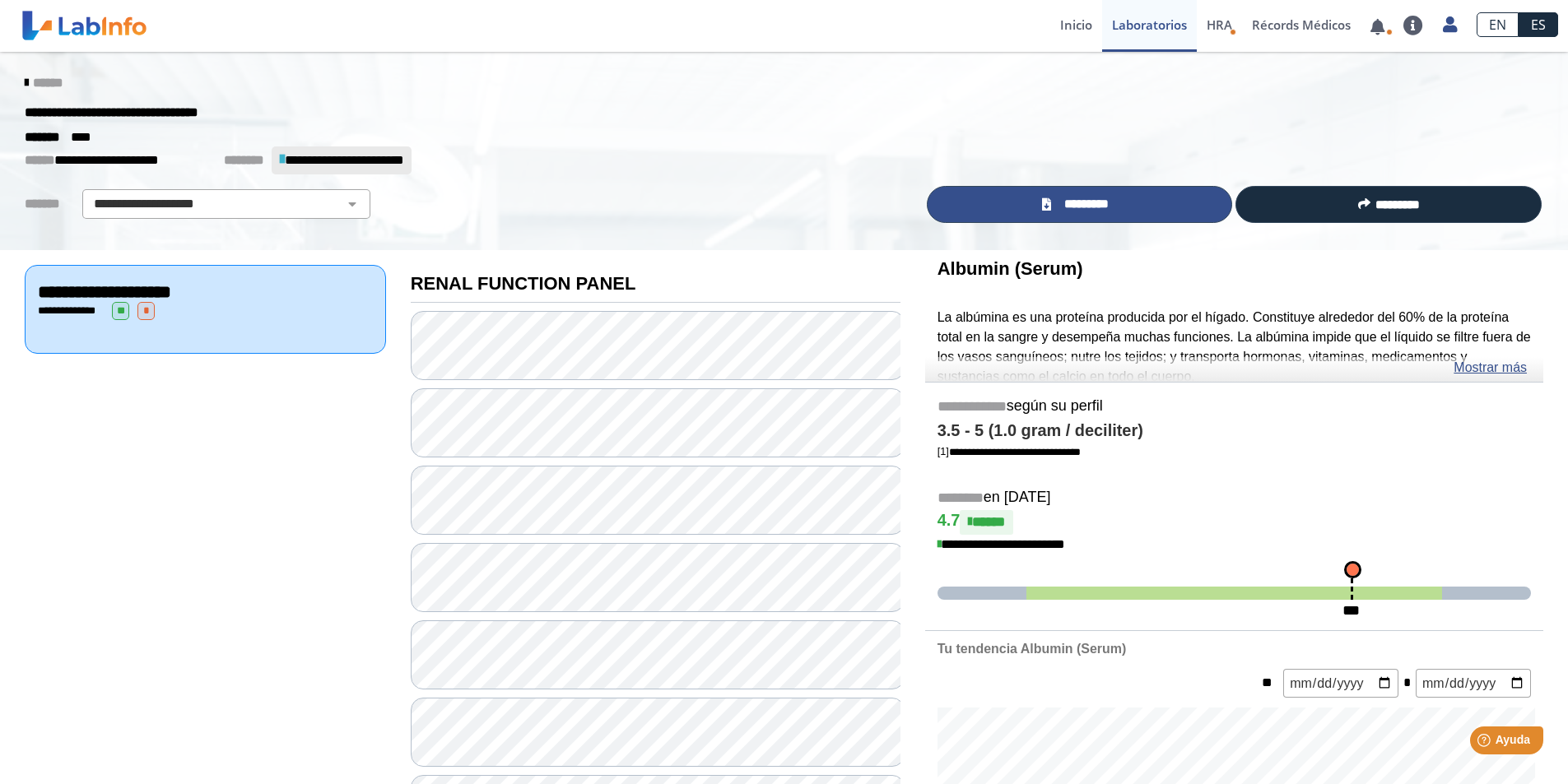
click at [1075, 201] on span "*********" at bounding box center [1087, 204] width 60 height 19
click at [1081, 200] on span "*********" at bounding box center [1087, 204] width 60 height 19
